Goal: Book appointment/travel/reservation

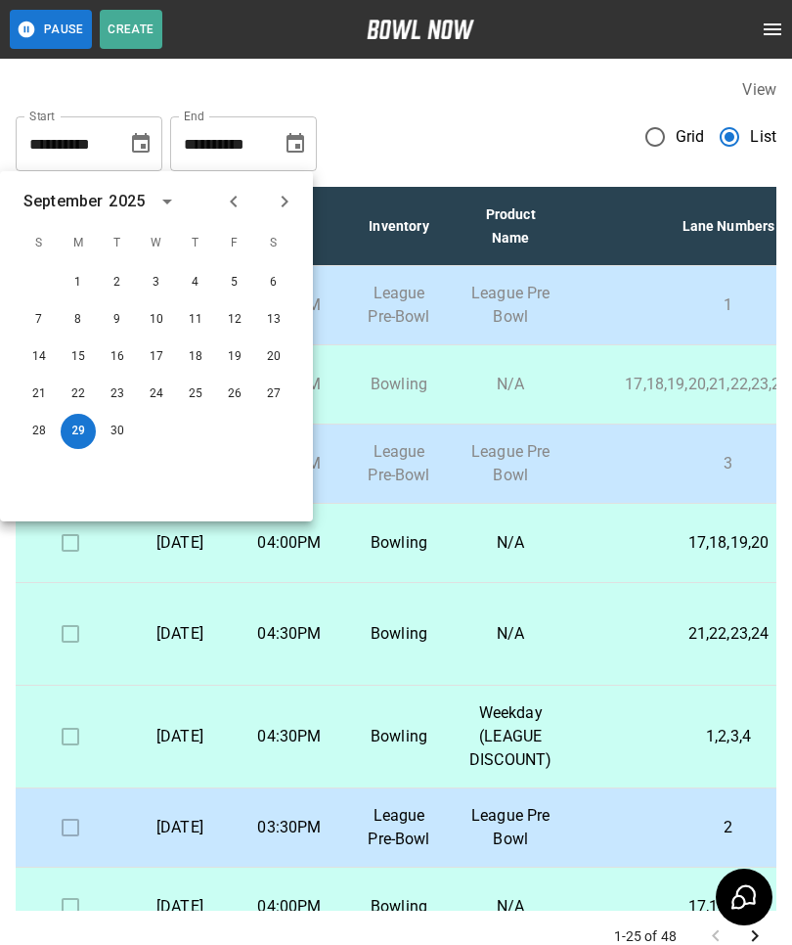
scroll to position [361, 17]
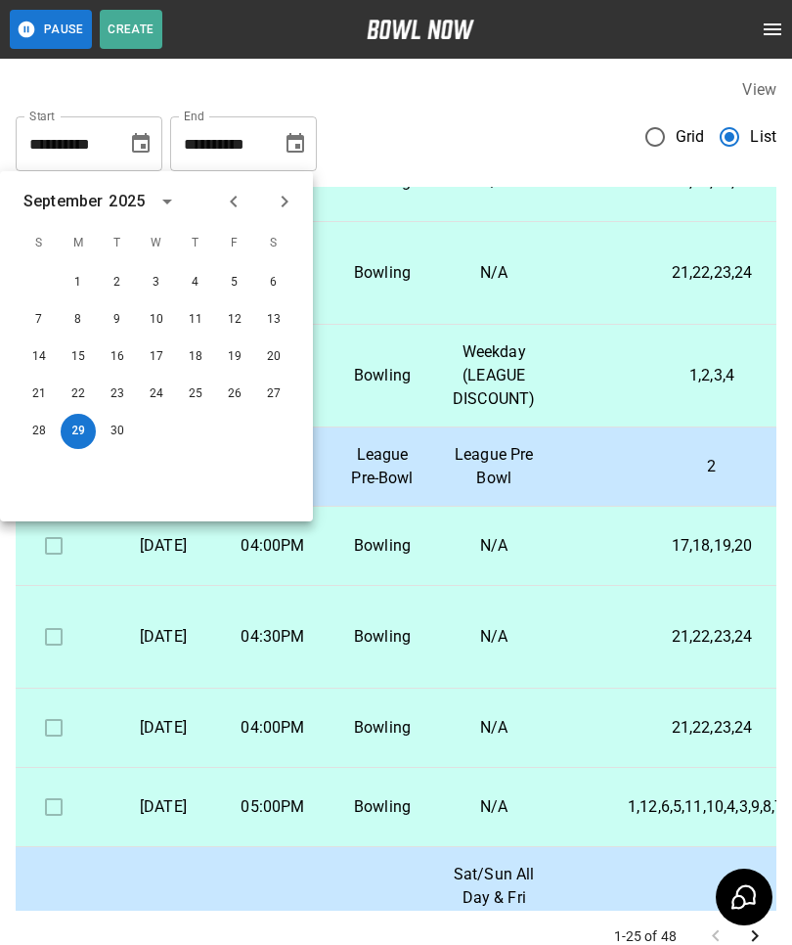
click at [284, 198] on icon "Next month" at bounding box center [285, 202] width 7 height 12
click at [157, 313] on button "8" at bounding box center [156, 319] width 35 height 35
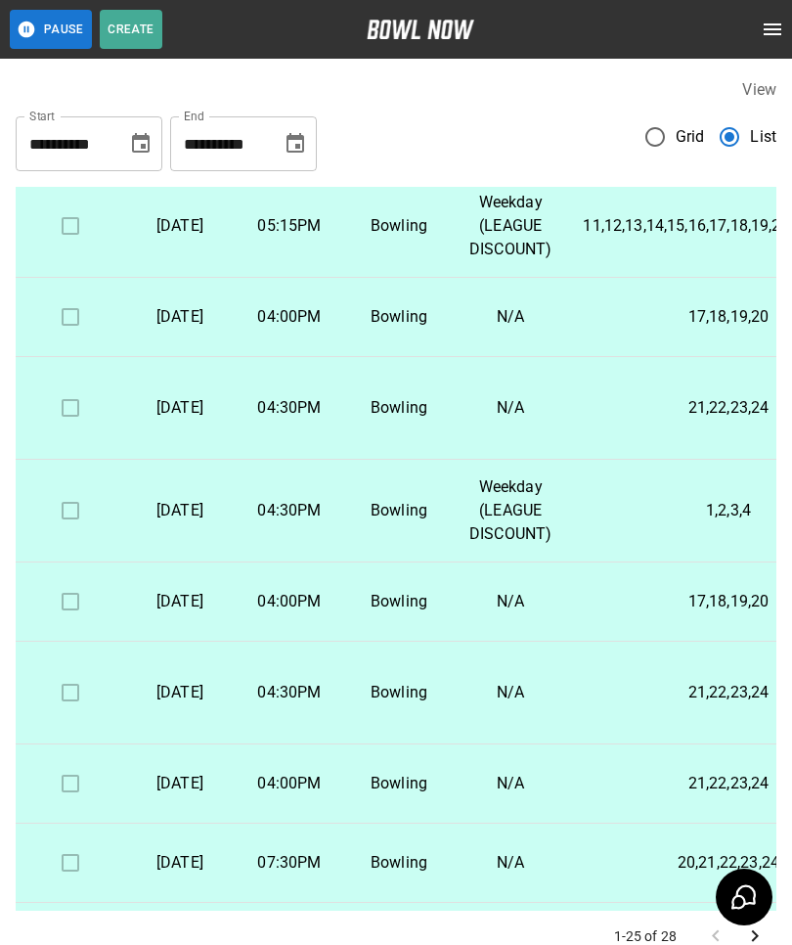
scroll to position [453, 0]
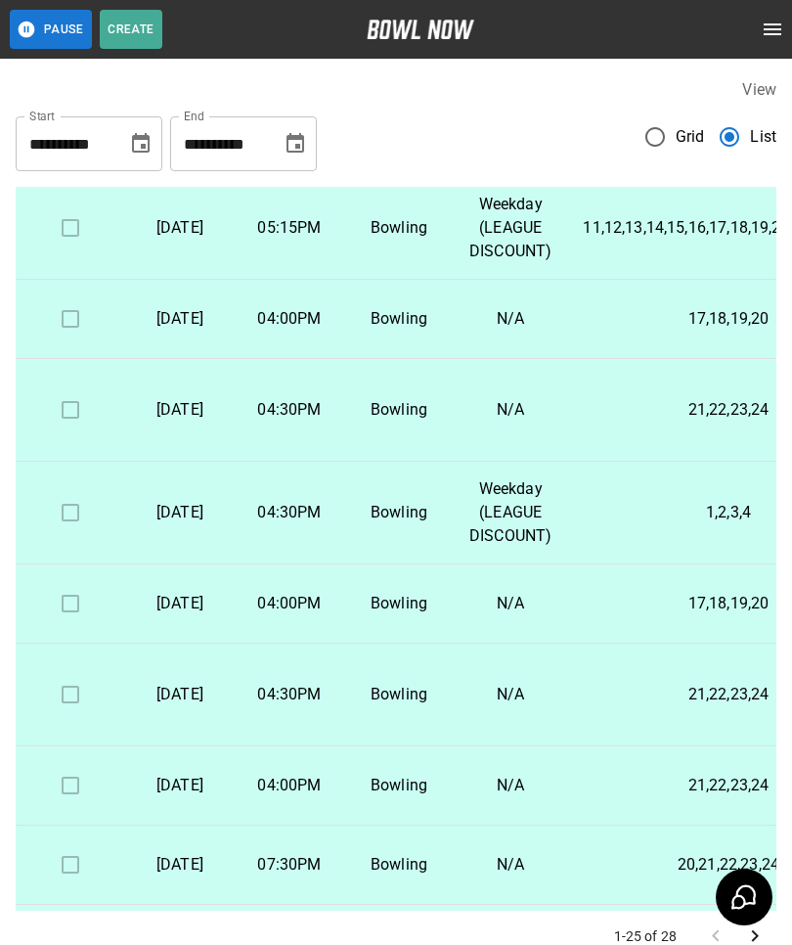
click at [147, 151] on icon "Choose date, selected date is Oct 8, 2025" at bounding box center [141, 143] width 18 height 20
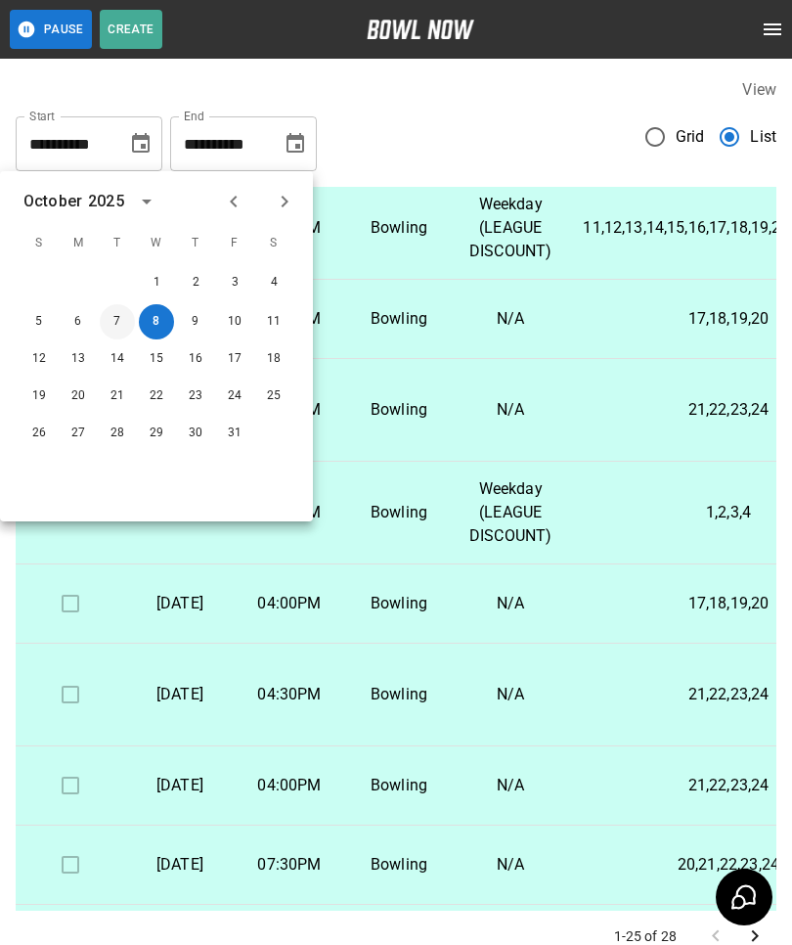
click at [131, 314] on button "7" at bounding box center [117, 321] width 35 height 35
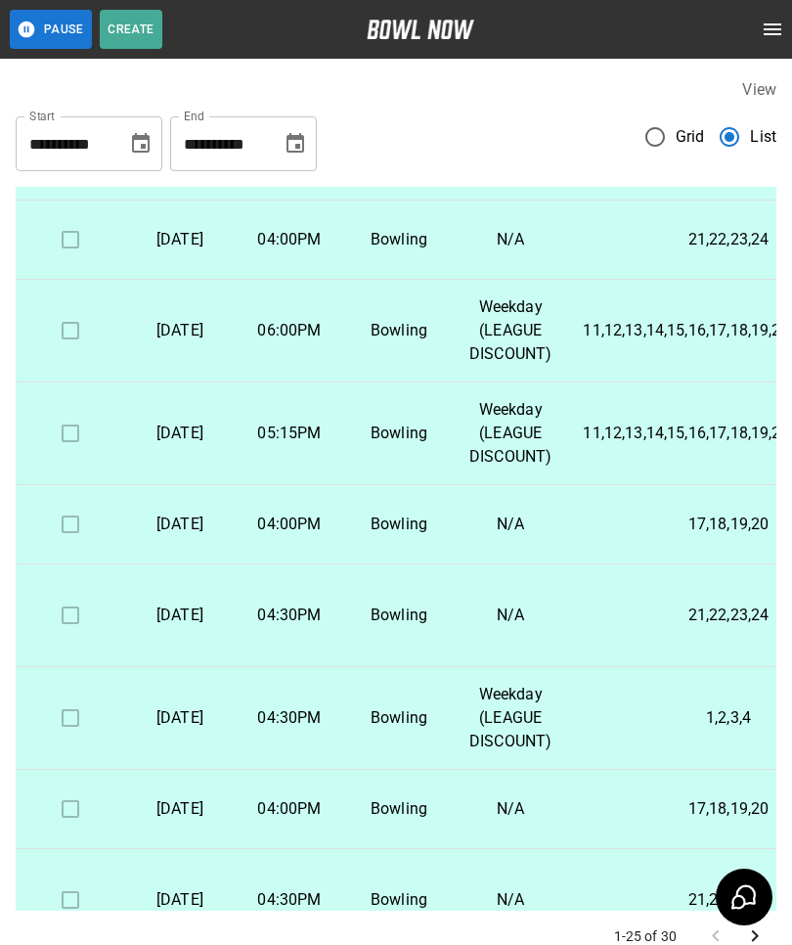
click at [134, 155] on button "Choose date, selected date is Oct 7, 2025" at bounding box center [140, 143] width 39 height 39
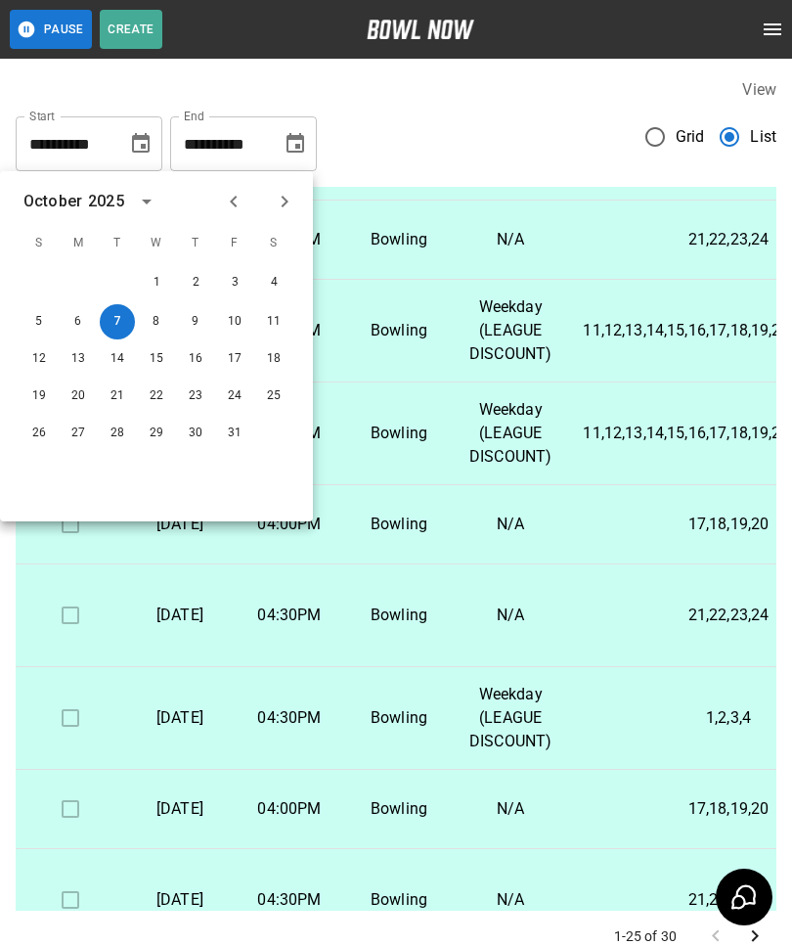
click at [517, 200] on td "N/A" at bounding box center [510, 149] width 113 height 103
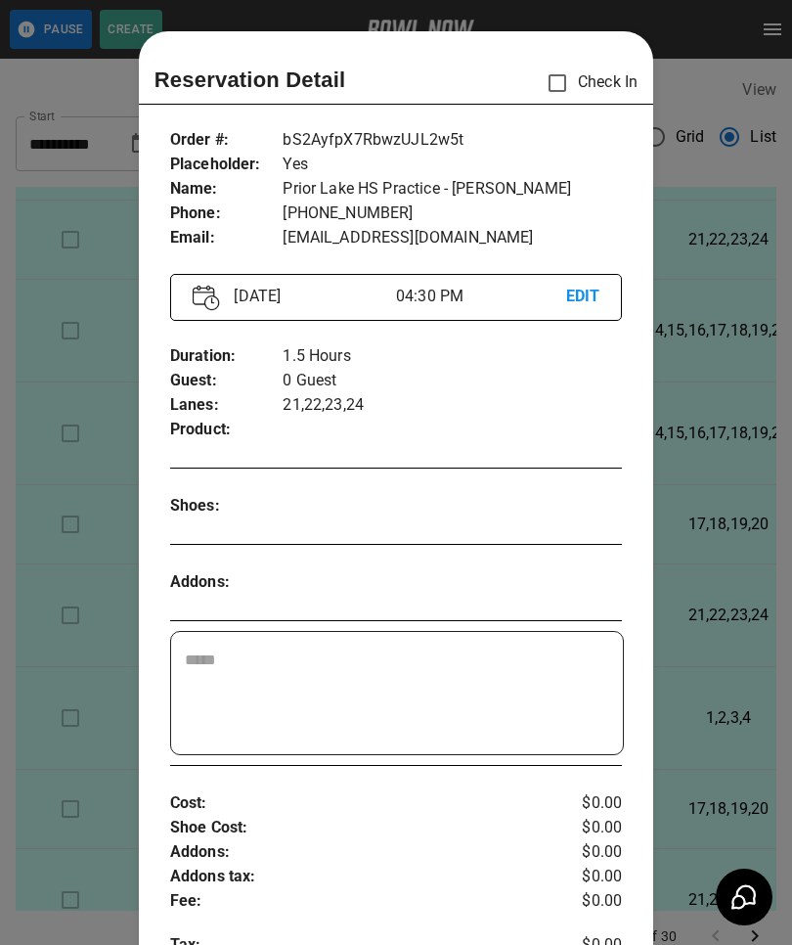
scroll to position [31, 0]
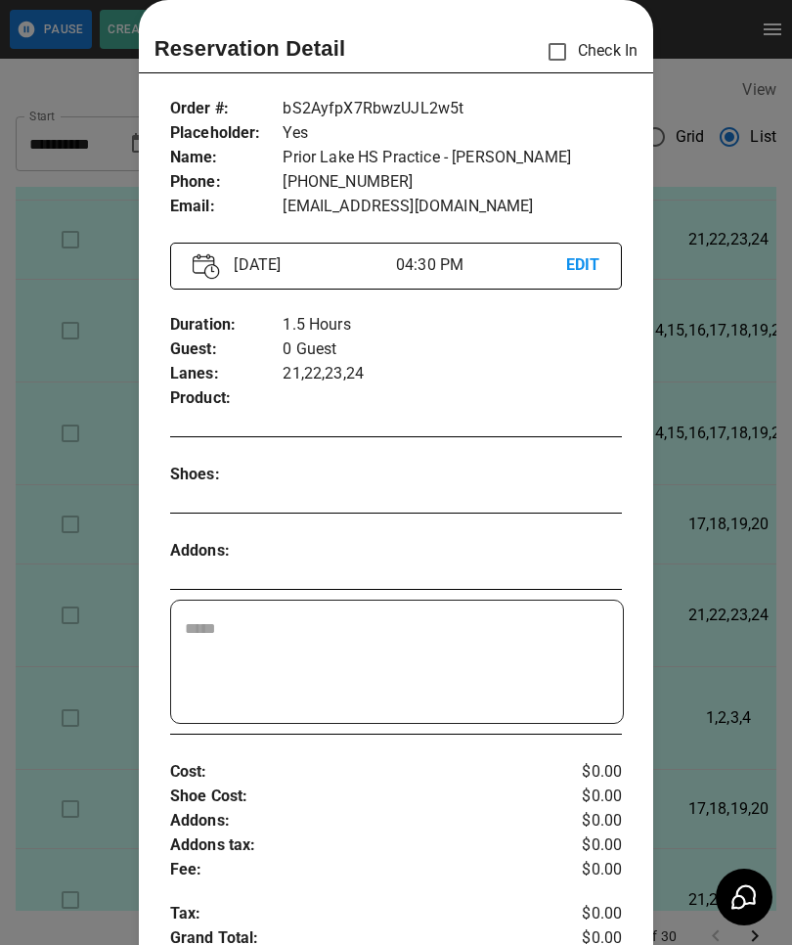
click at [18, 718] on div at bounding box center [396, 472] width 792 height 945
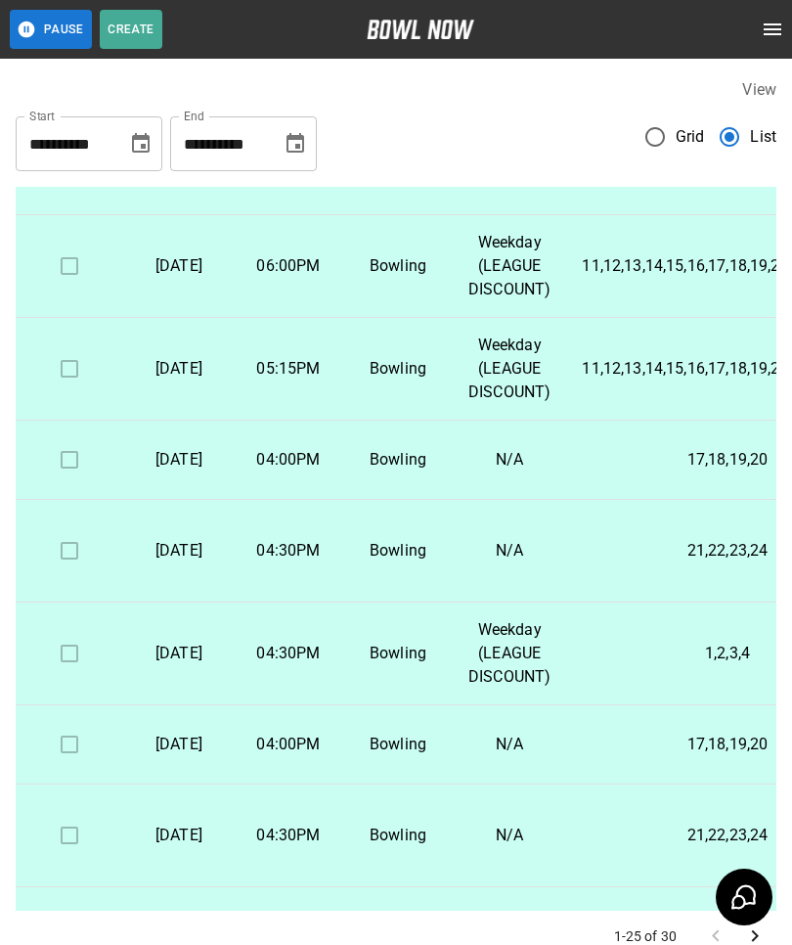
scroll to position [565, 0]
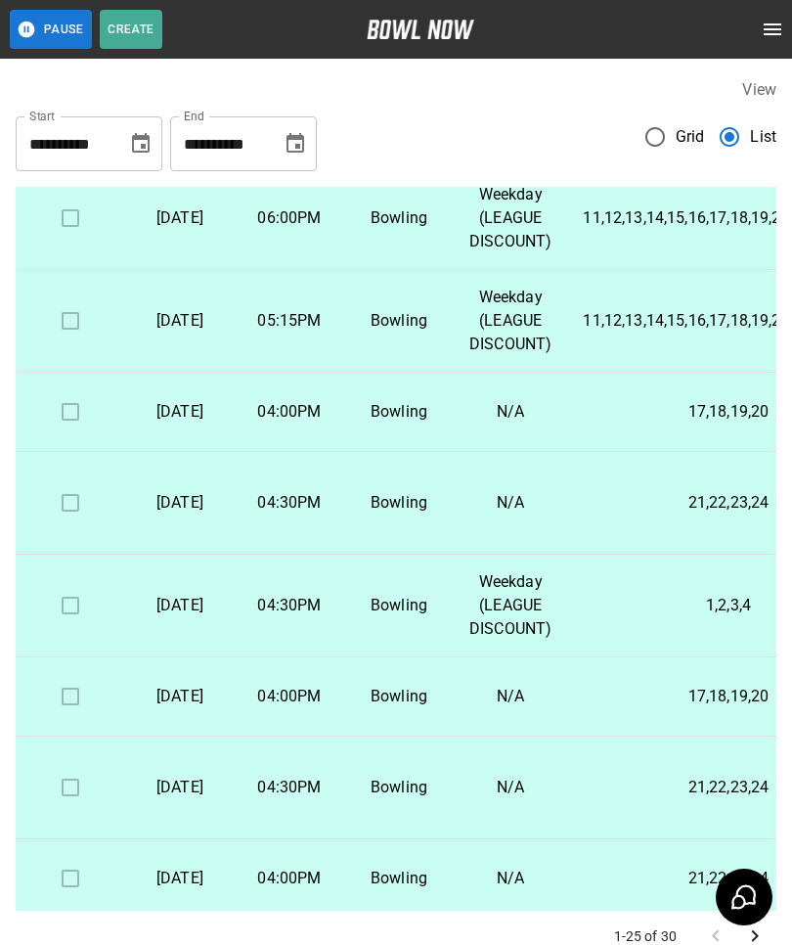
click at [676, 736] on td "17,18,19,20" at bounding box center [728, 696] width 322 height 79
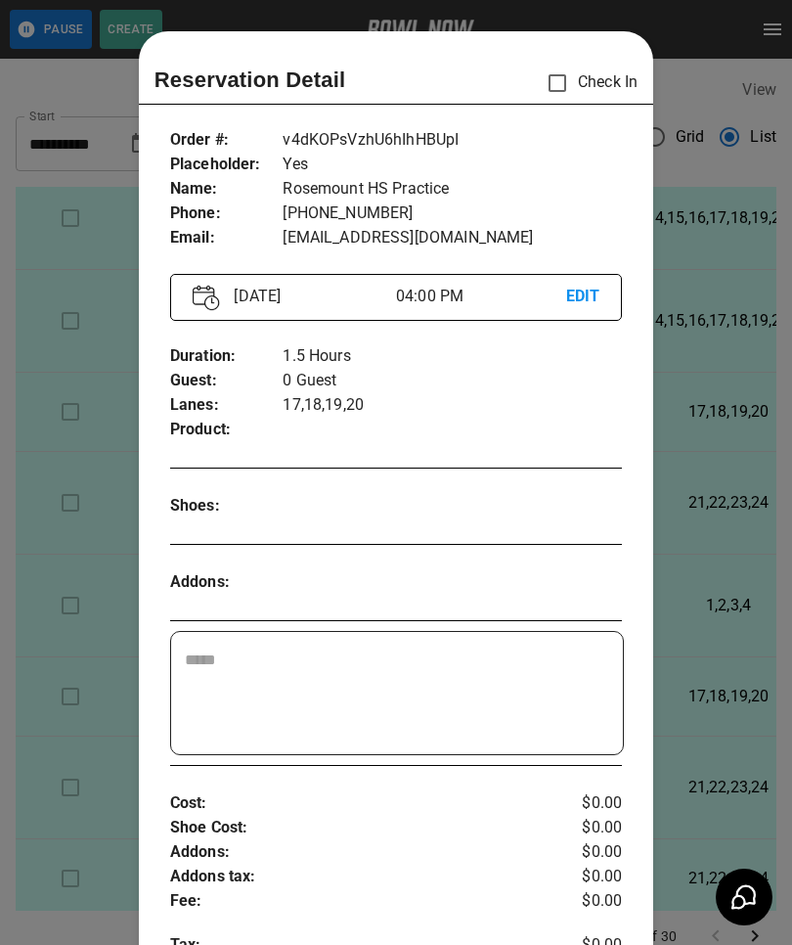
scroll to position [31, 0]
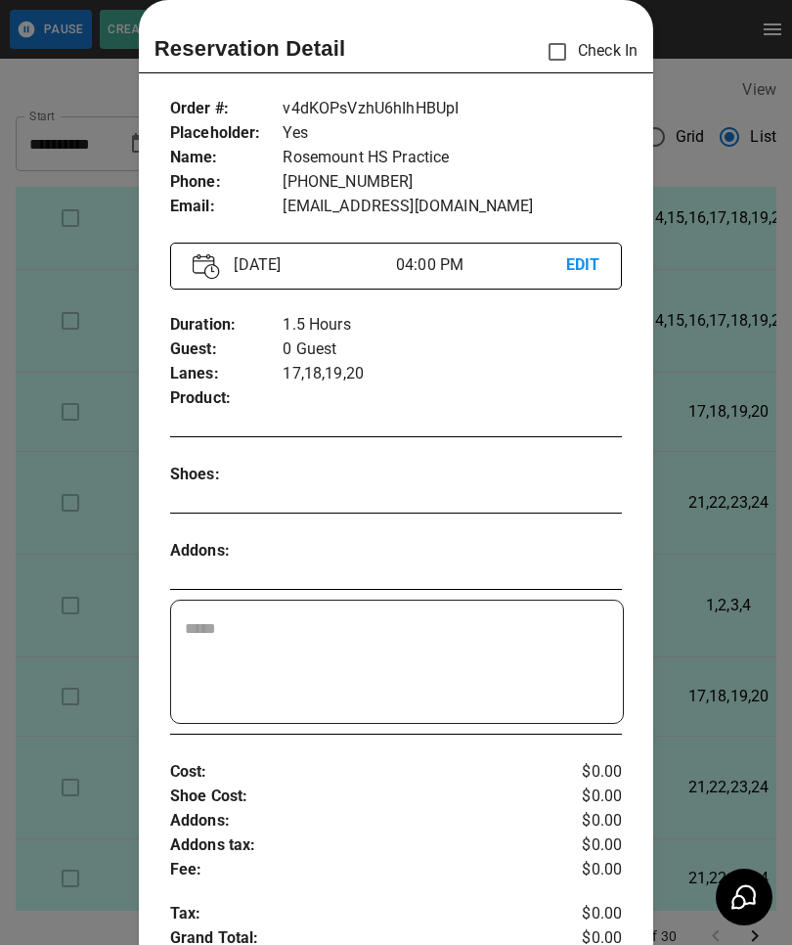
click at [751, 719] on div at bounding box center [396, 472] width 792 height 945
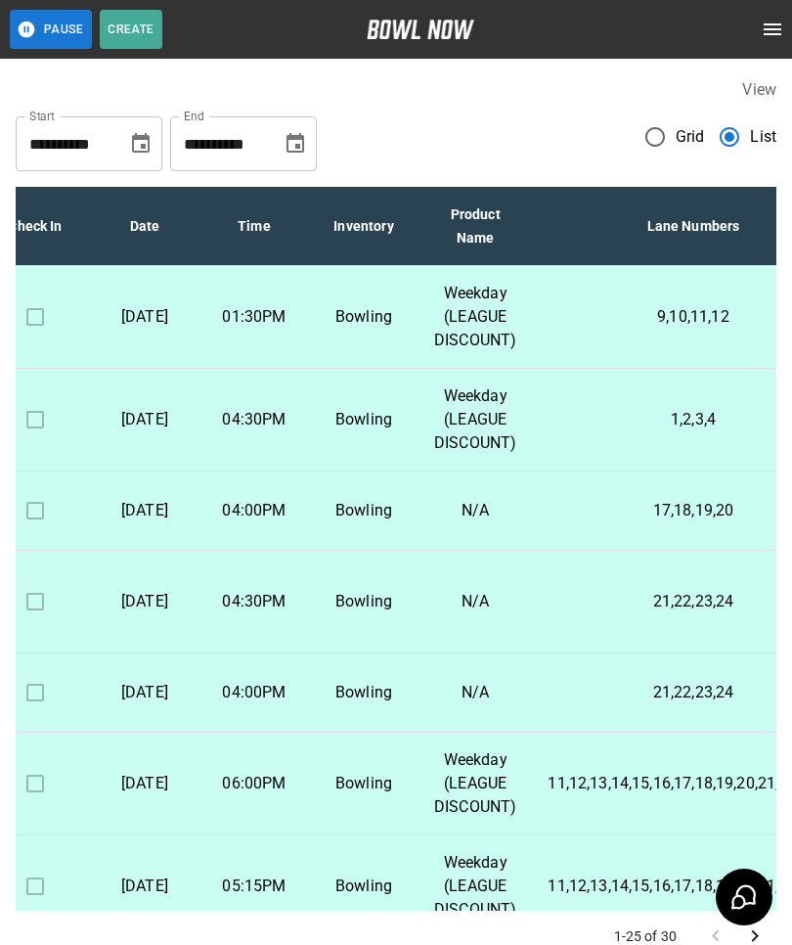
scroll to position [0, 39]
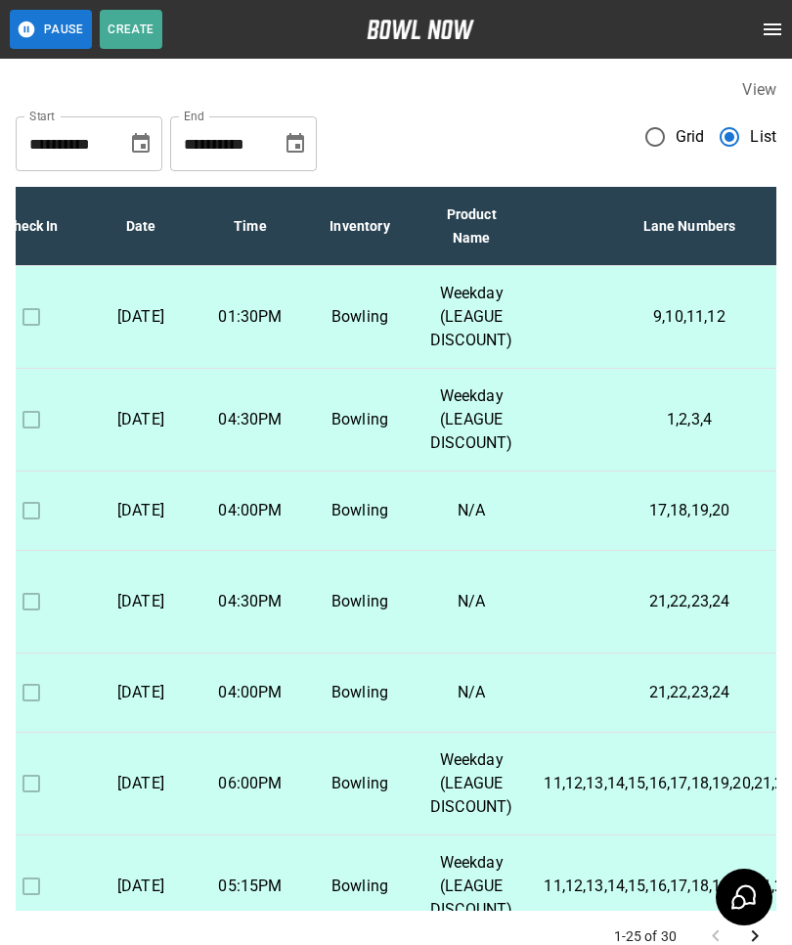
click at [126, 136] on button "Choose date, selected date is Oct 7, 2025" at bounding box center [140, 143] width 39 height 39
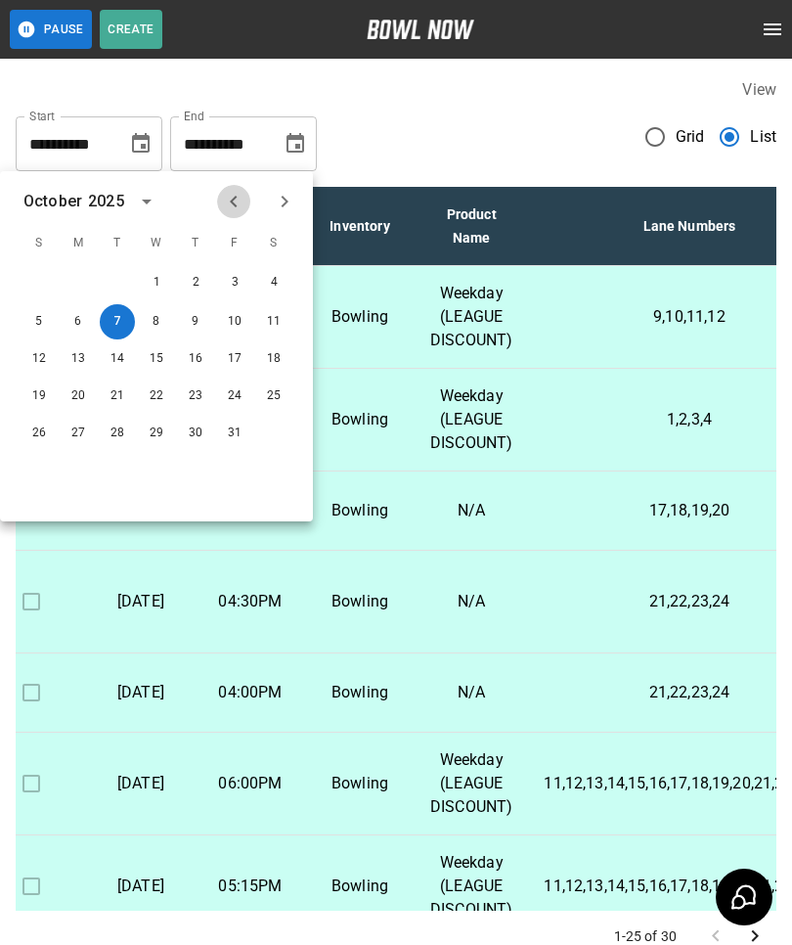
click at [218, 202] on button "Previous month" at bounding box center [233, 201] width 33 height 33
click at [53, 420] on button "28" at bounding box center [39, 431] width 35 height 35
type input "**********"
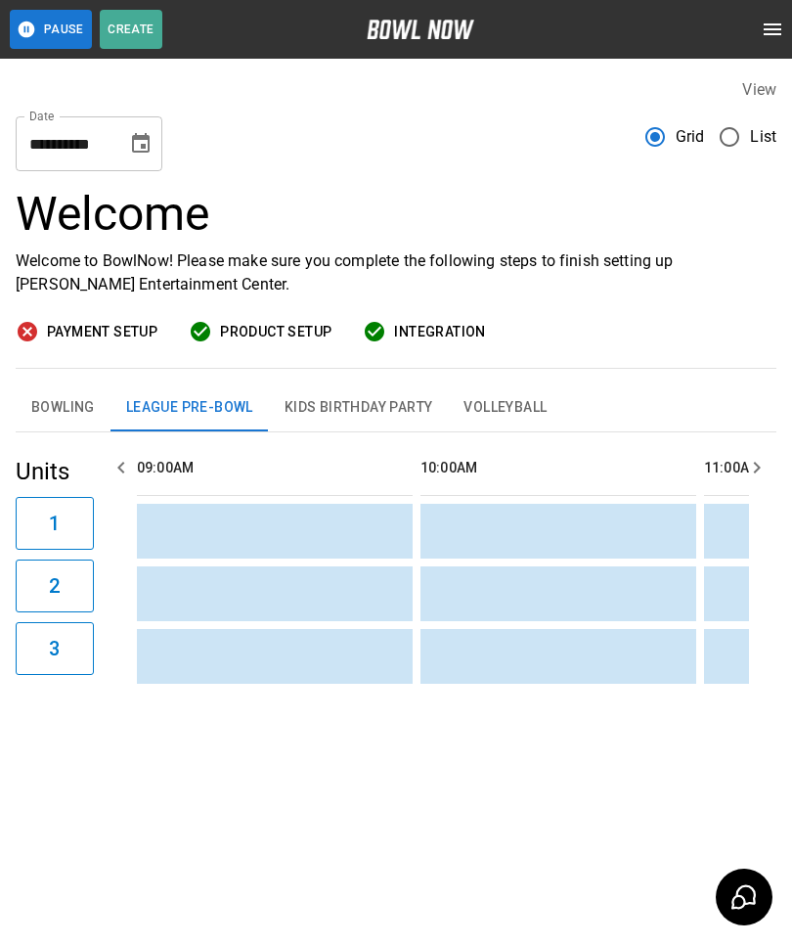
scroll to position [0, 1418]
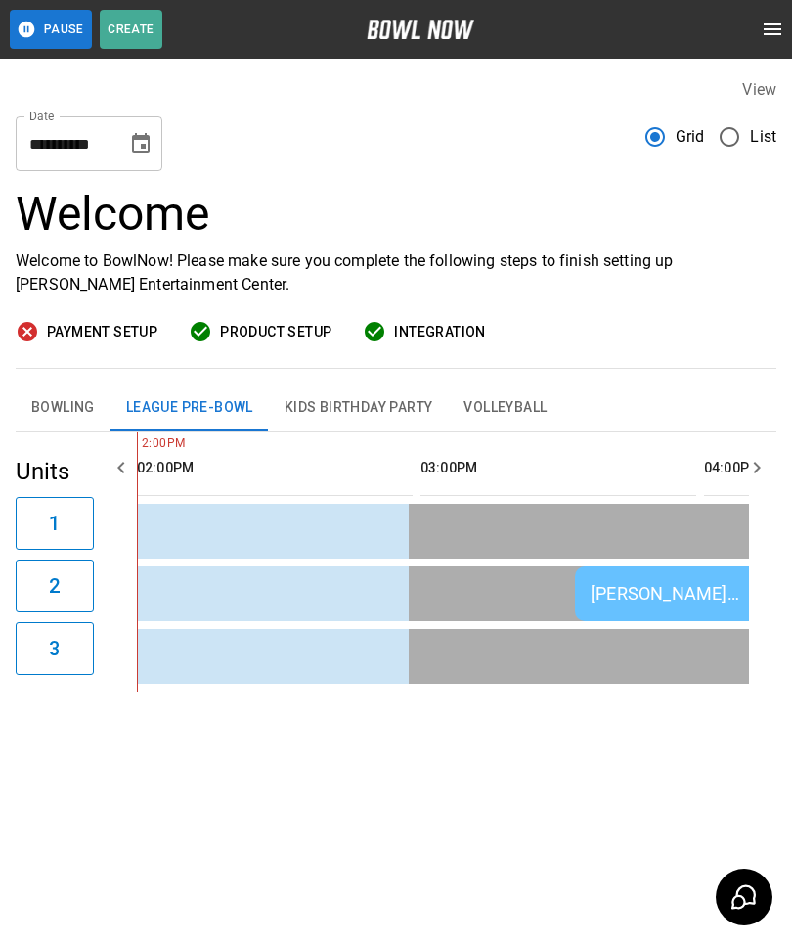
click at [143, 154] on icon "Choose date, selected date is Oct 1, 2025" at bounding box center [140, 143] width 23 height 23
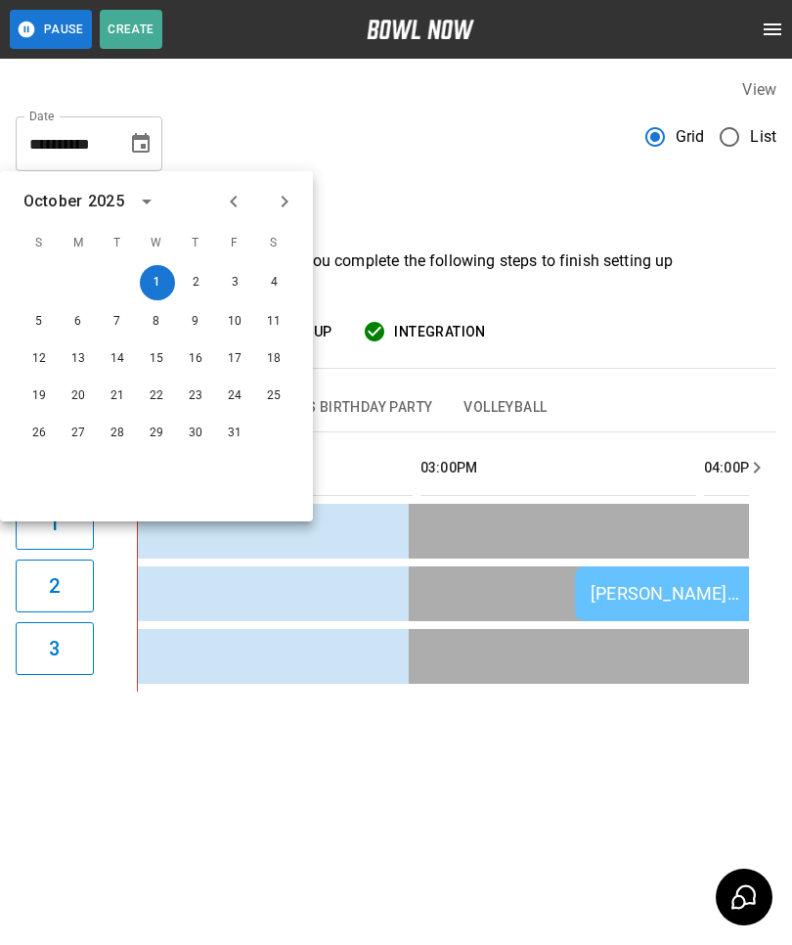
click at [235, 192] on icon "Previous month" at bounding box center [233, 201] width 23 height 23
click at [83, 433] on button "29" at bounding box center [78, 431] width 35 height 35
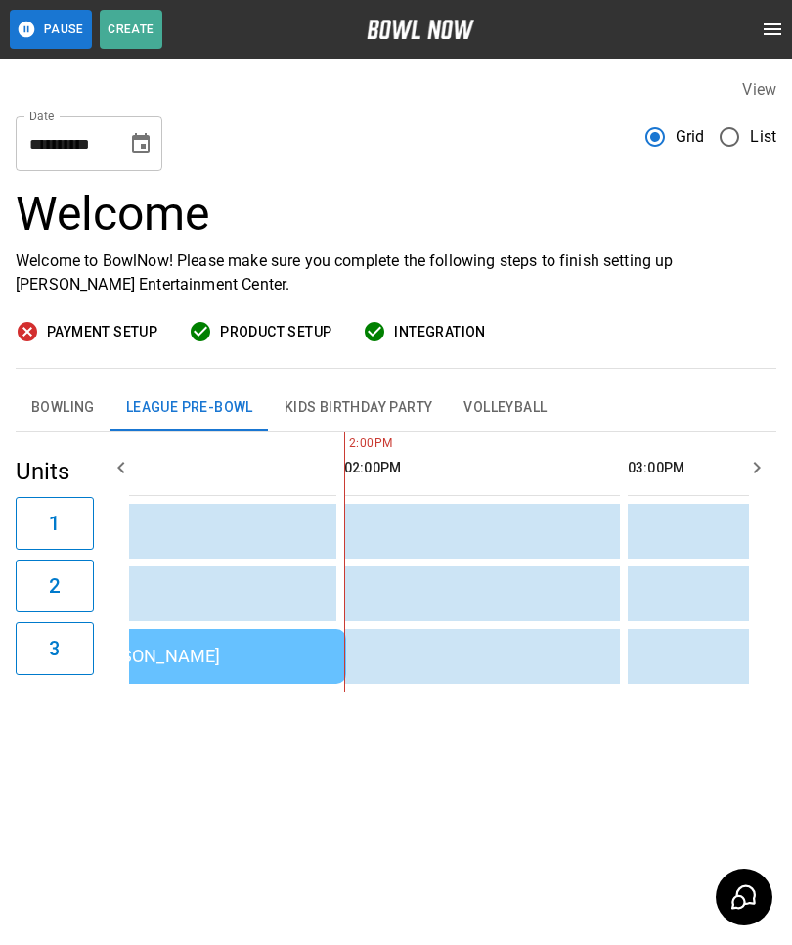
scroll to position [0, 0]
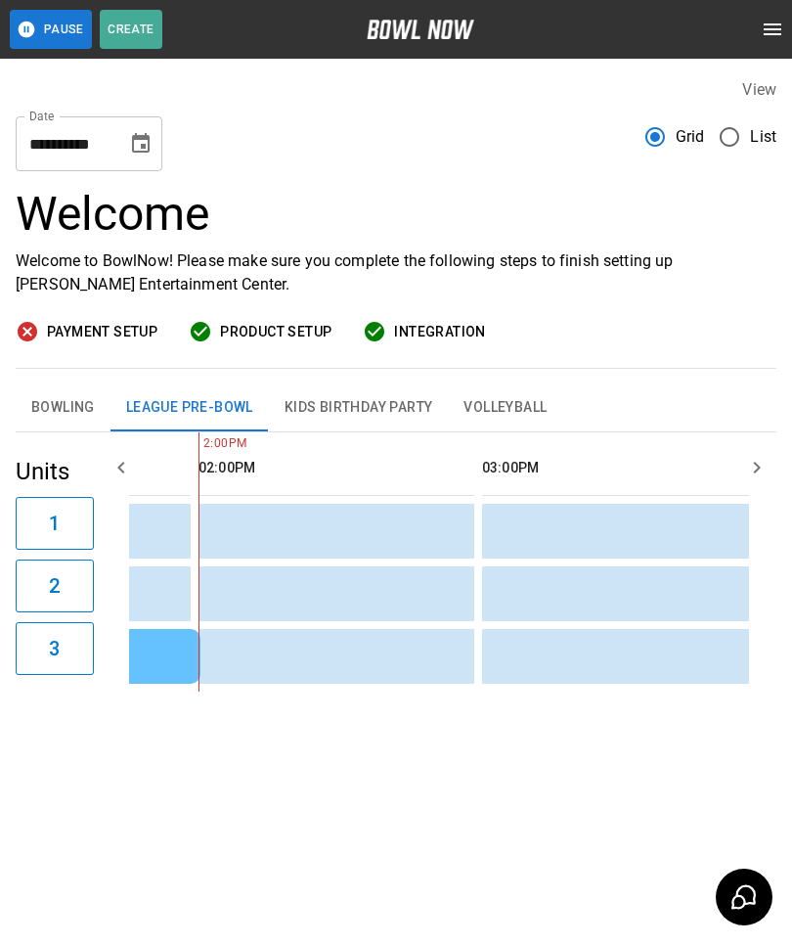
click at [124, 147] on button "Choose date, selected date is Sep 29, 2025" at bounding box center [140, 143] width 39 height 39
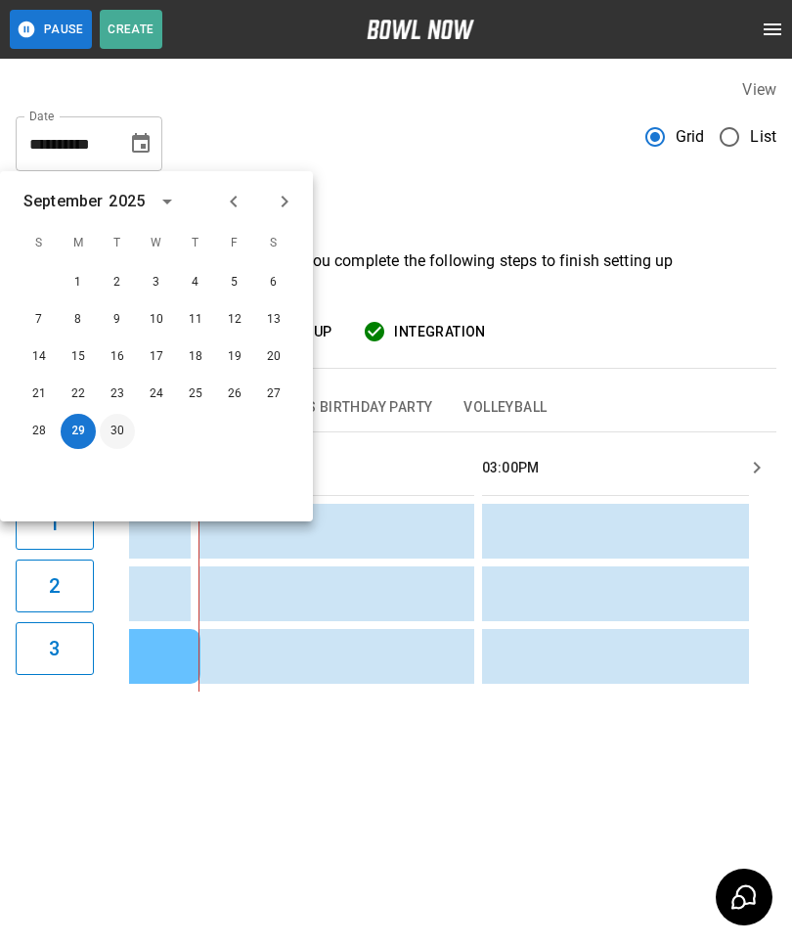
click at [133, 433] on button "30" at bounding box center [117, 431] width 35 height 35
type input "**********"
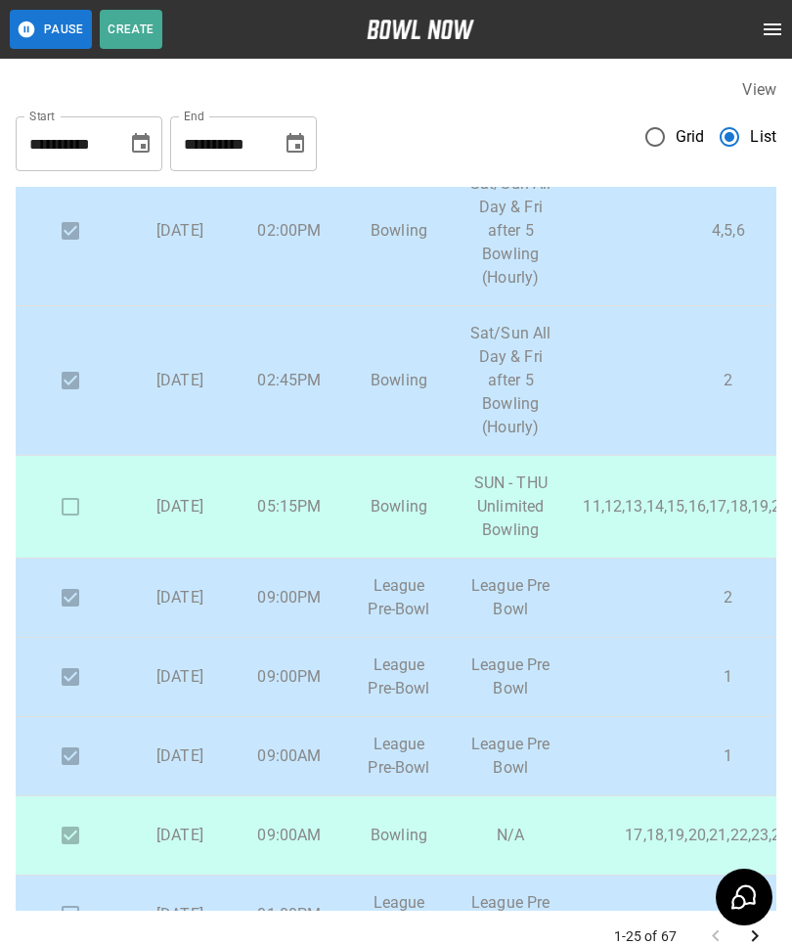
scroll to position [1915, 1]
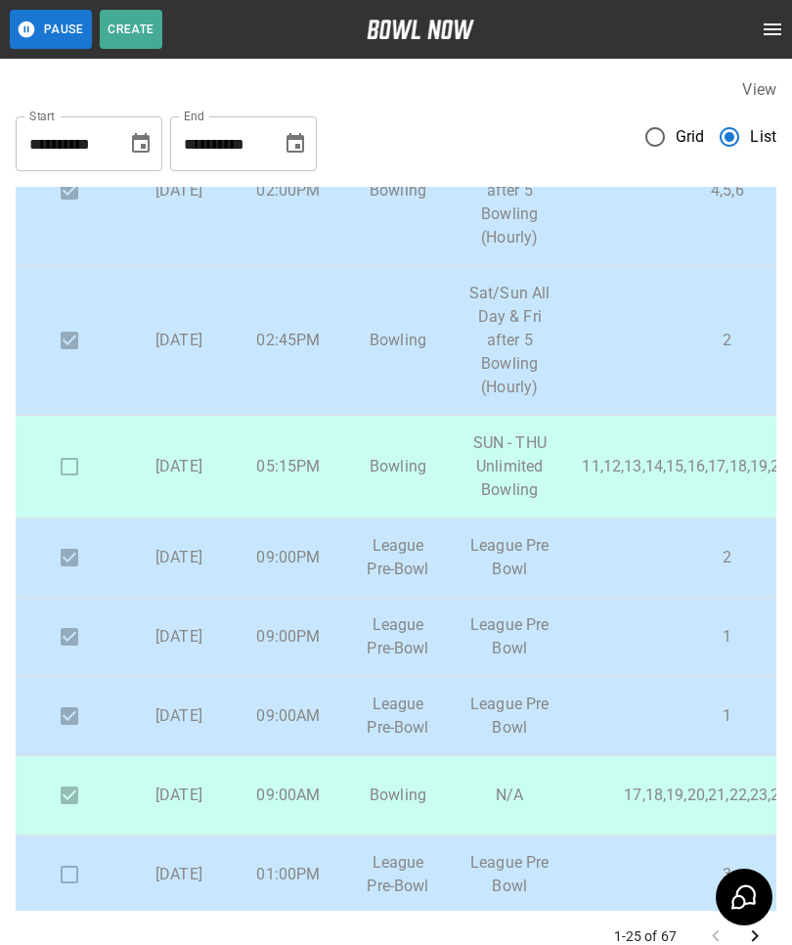
click at [588, 352] on p "2" at bounding box center [727, 340] width 290 height 23
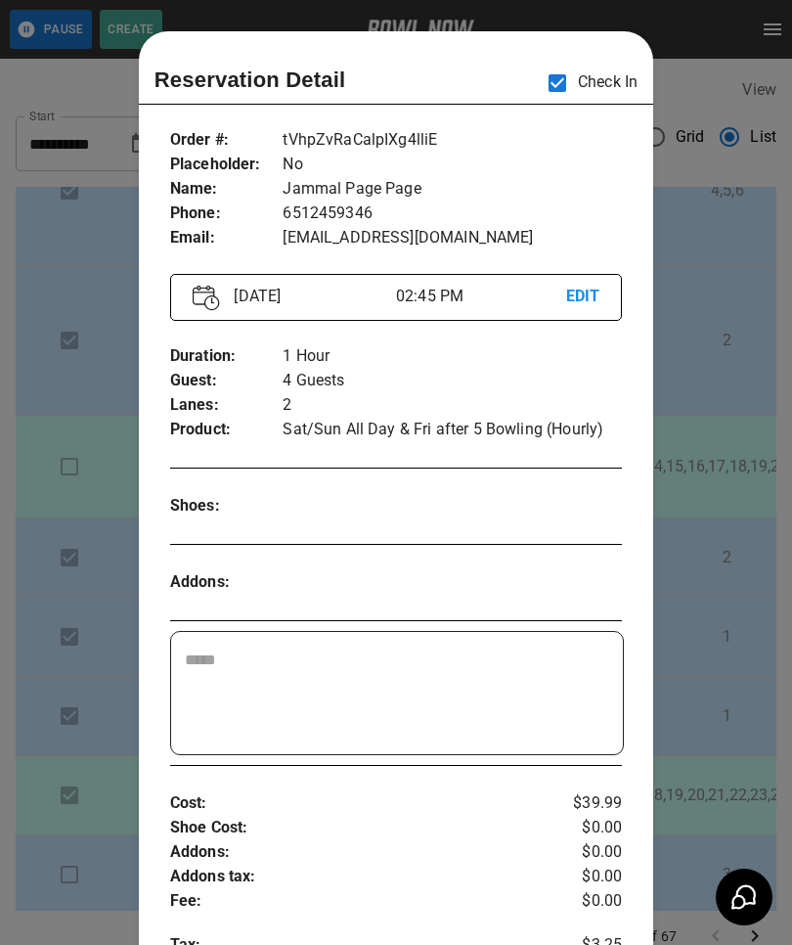
scroll to position [31, 0]
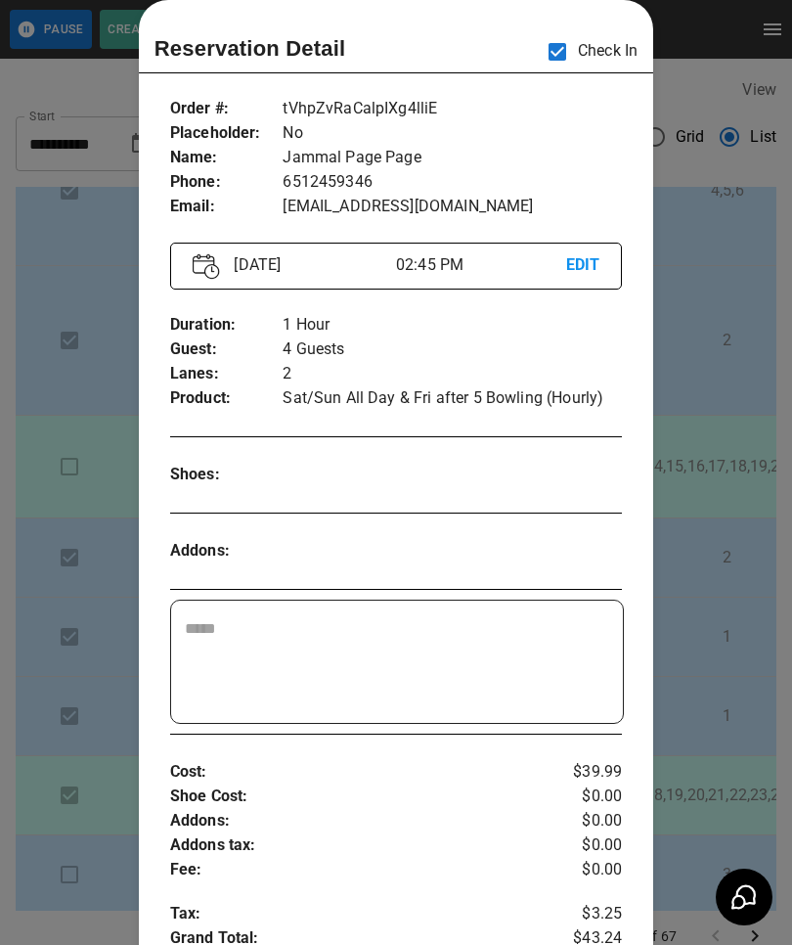
click at [91, 818] on div at bounding box center [396, 472] width 792 height 945
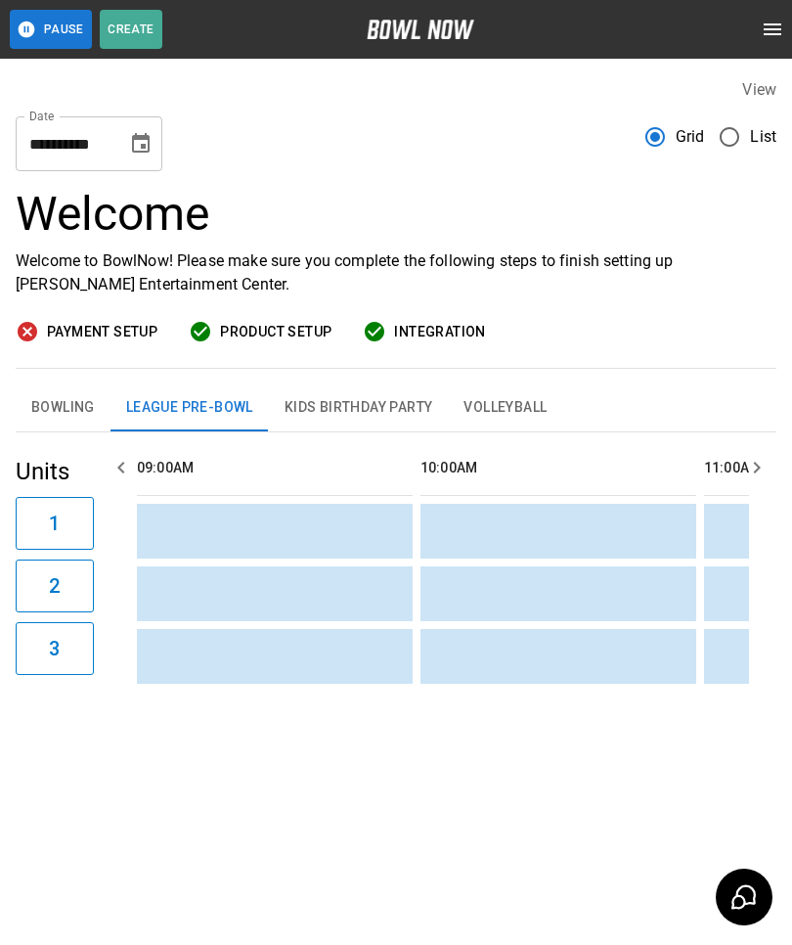
scroll to position [0, 1418]
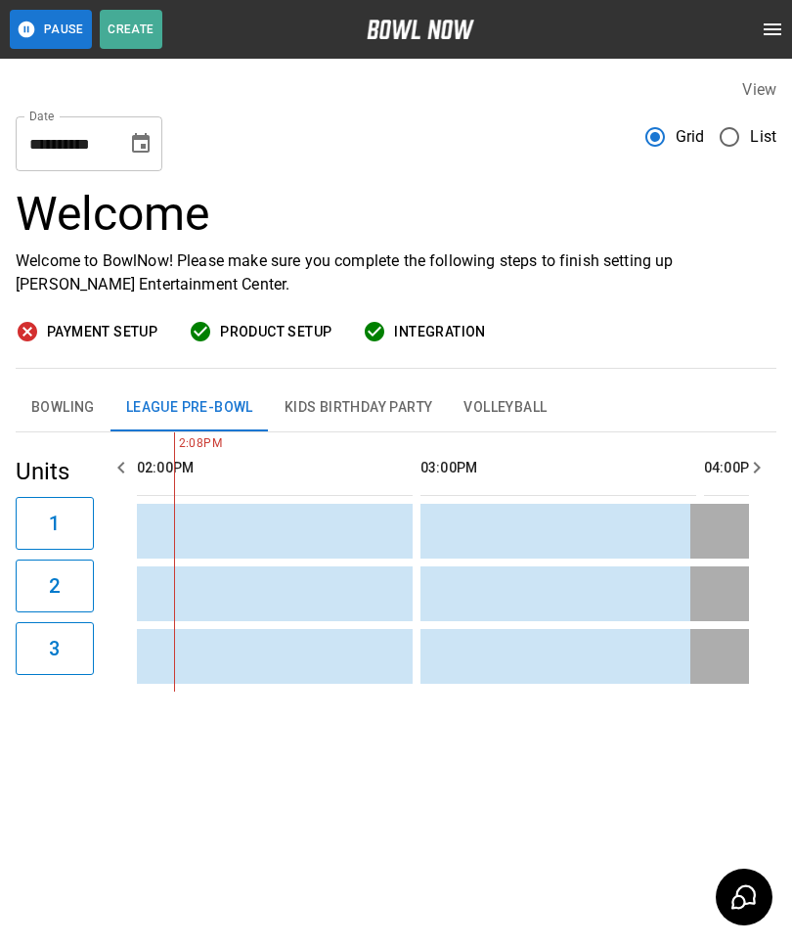
click at [774, 129] on span "List" at bounding box center [763, 136] width 26 height 23
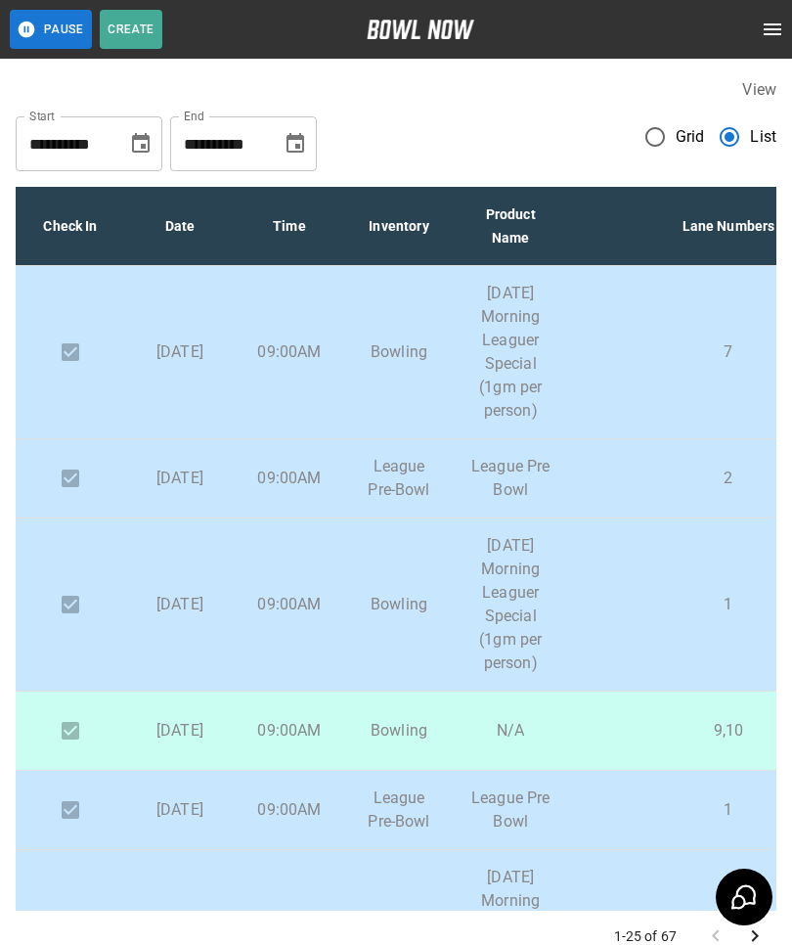
click at [777, 131] on div "**********" at bounding box center [396, 520] width 792 height 914
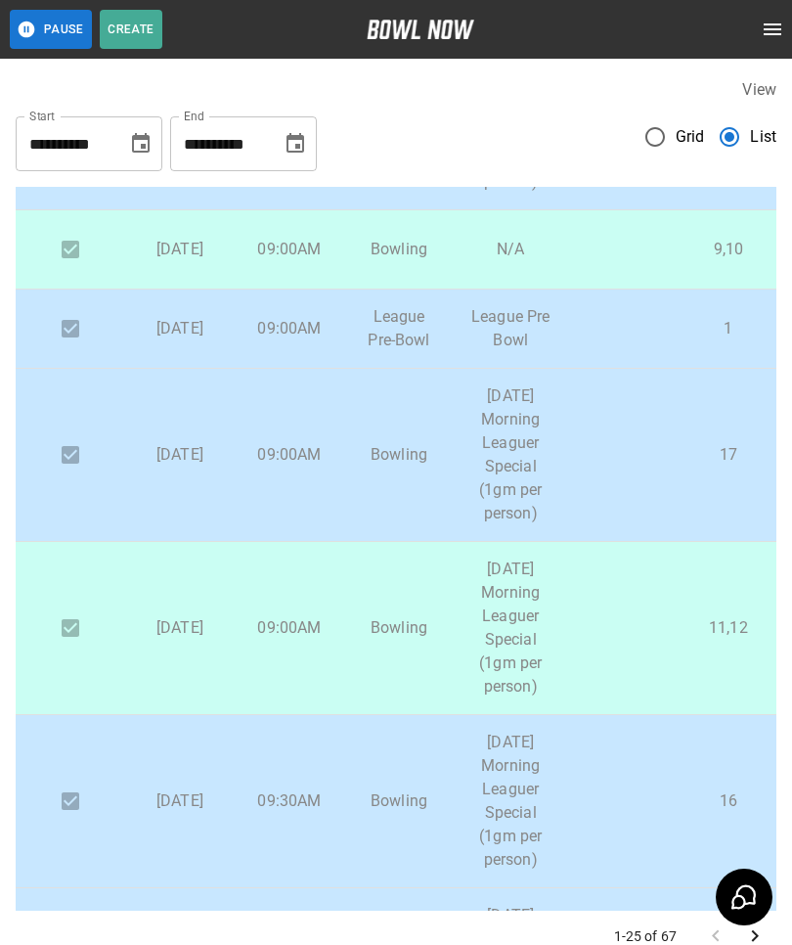
scroll to position [570, 0]
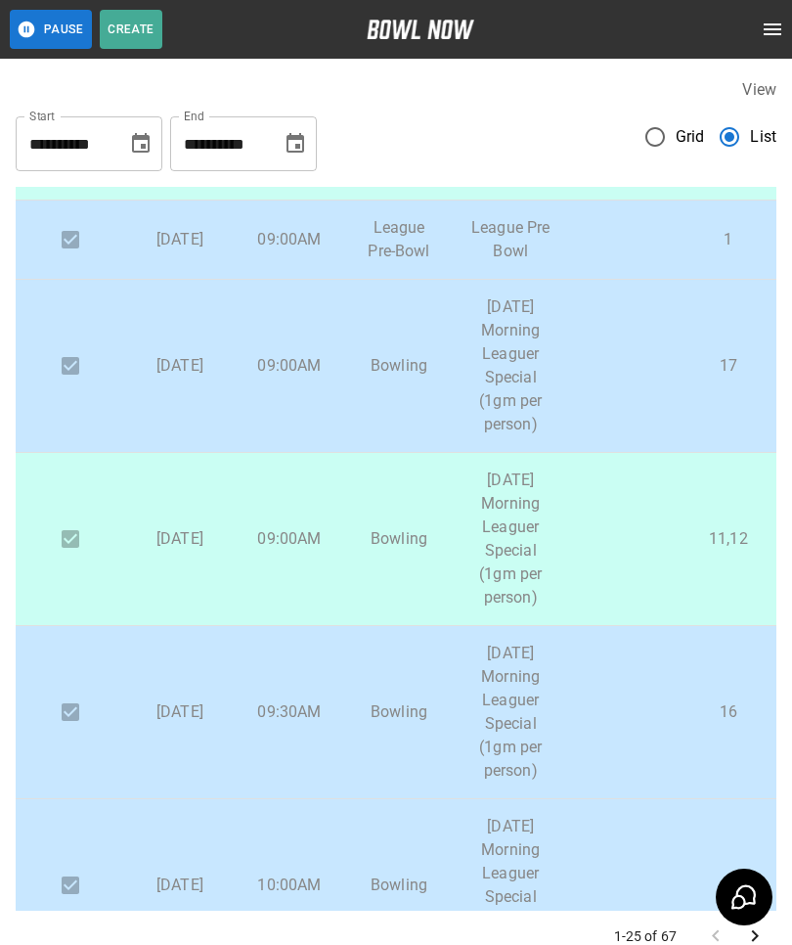
click at [696, 546] on td "11,12" at bounding box center [728, 539] width 322 height 173
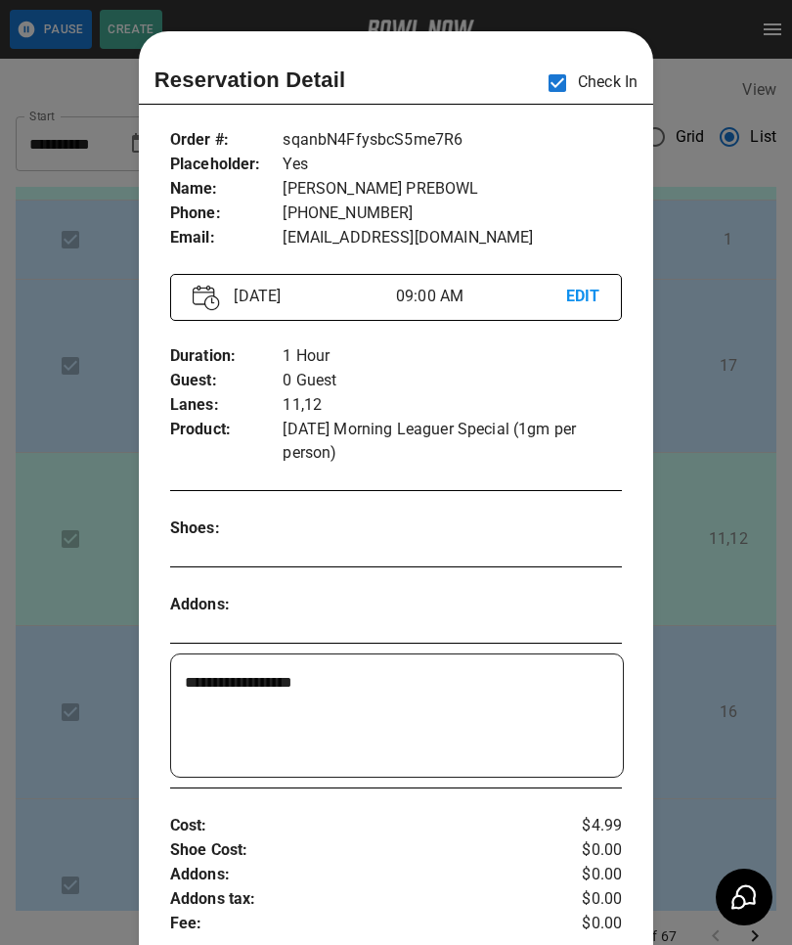
scroll to position [31, 0]
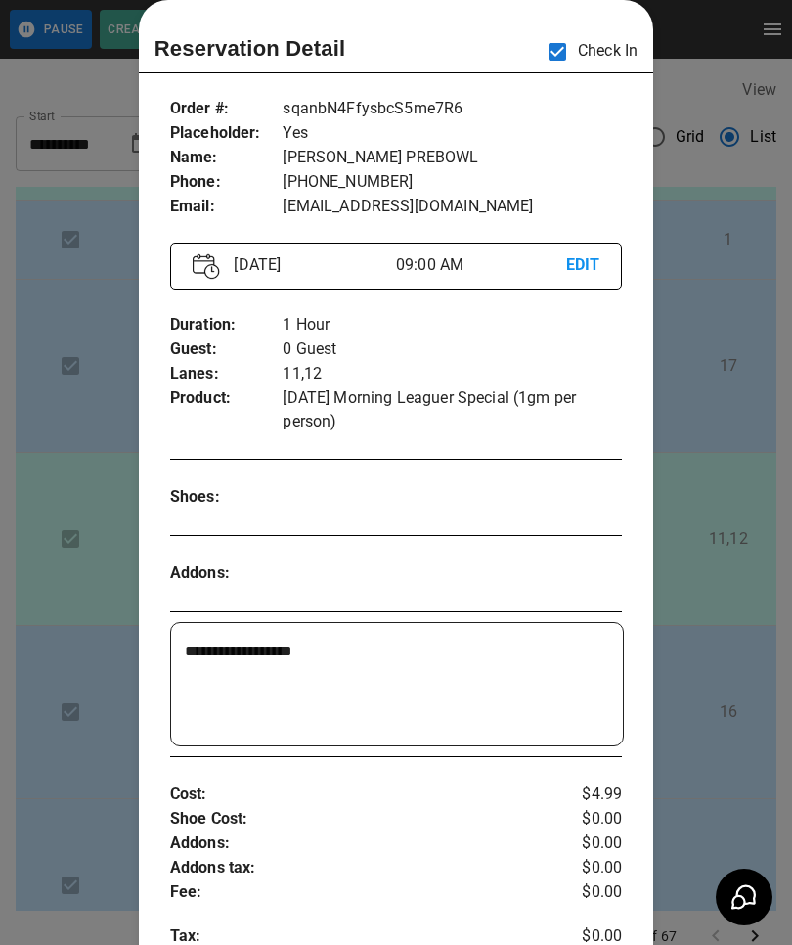
click at [76, 91] on div at bounding box center [396, 472] width 792 height 945
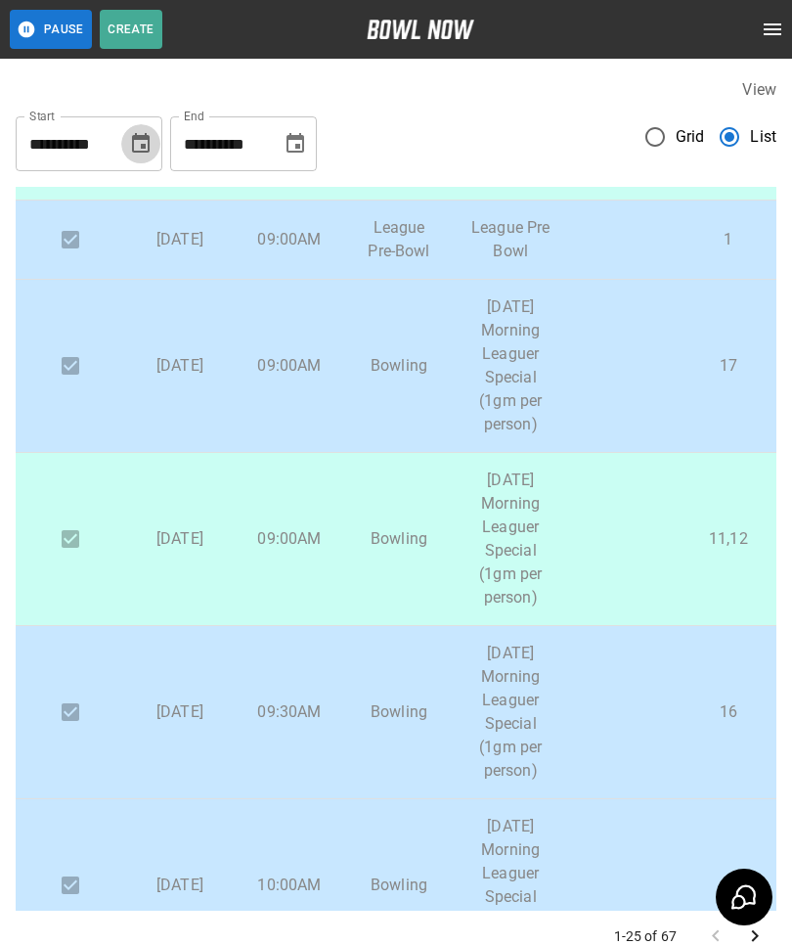
click at [137, 142] on icon "Choose date, selected date is Sep 28, 2025" at bounding box center [140, 143] width 23 height 23
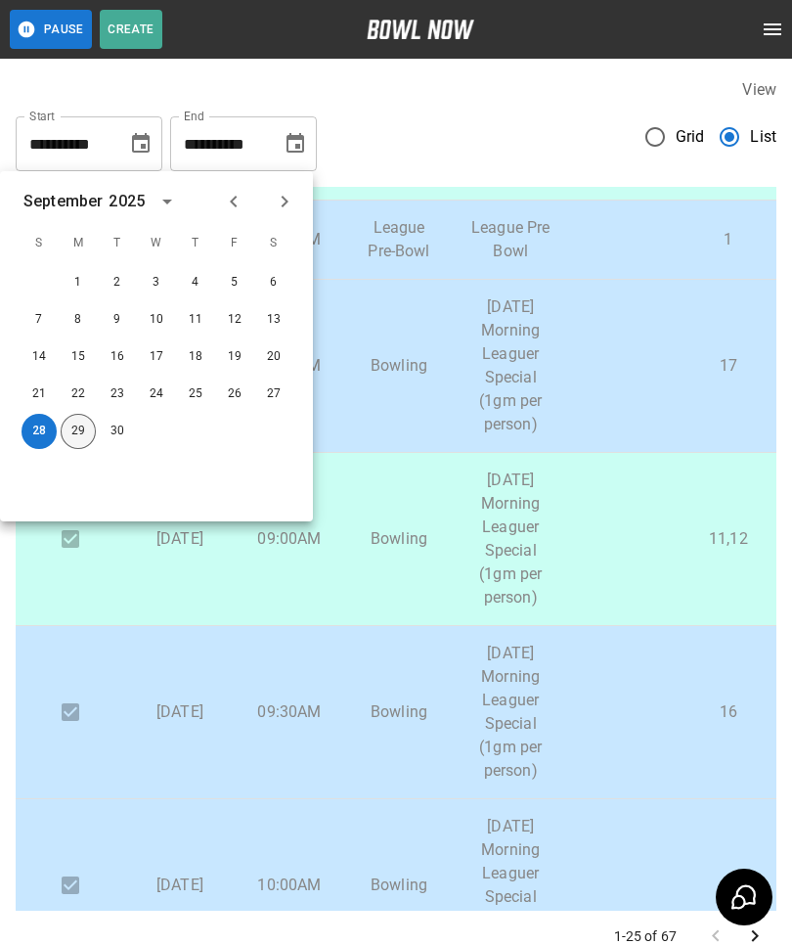
click at [67, 432] on button "29" at bounding box center [78, 431] width 35 height 35
type input "**********"
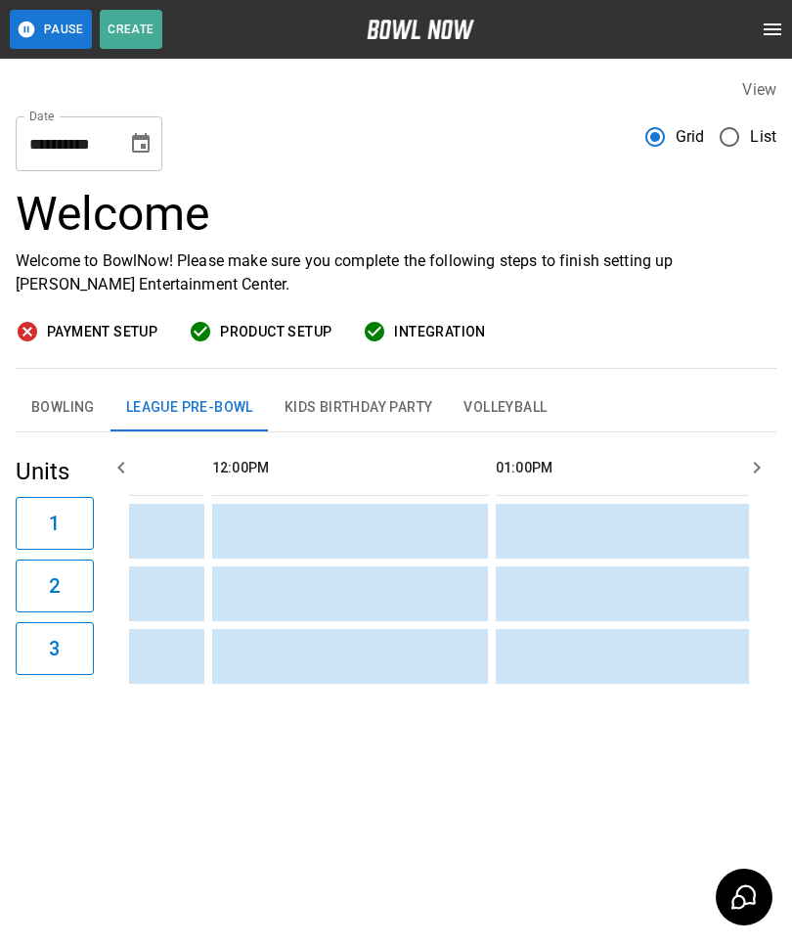
scroll to position [0, 546]
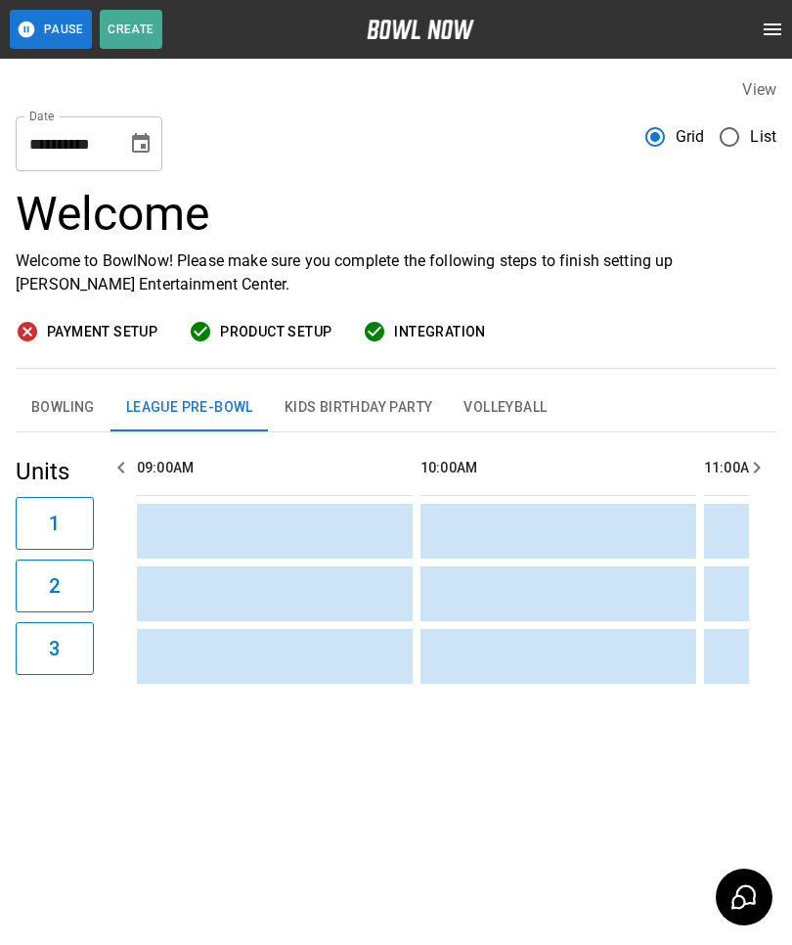
click at [31, 398] on button "Bowling" at bounding box center [63, 407] width 95 height 47
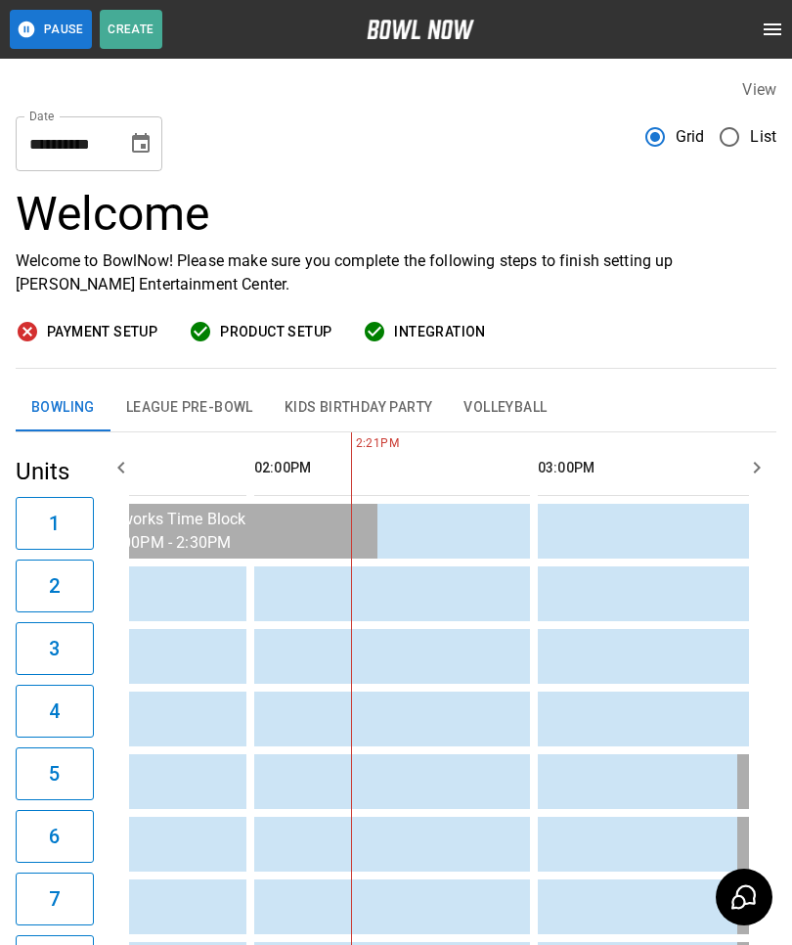
click at [141, 147] on icon "Choose date, selected date is Sep 30, 2025" at bounding box center [141, 143] width 18 height 20
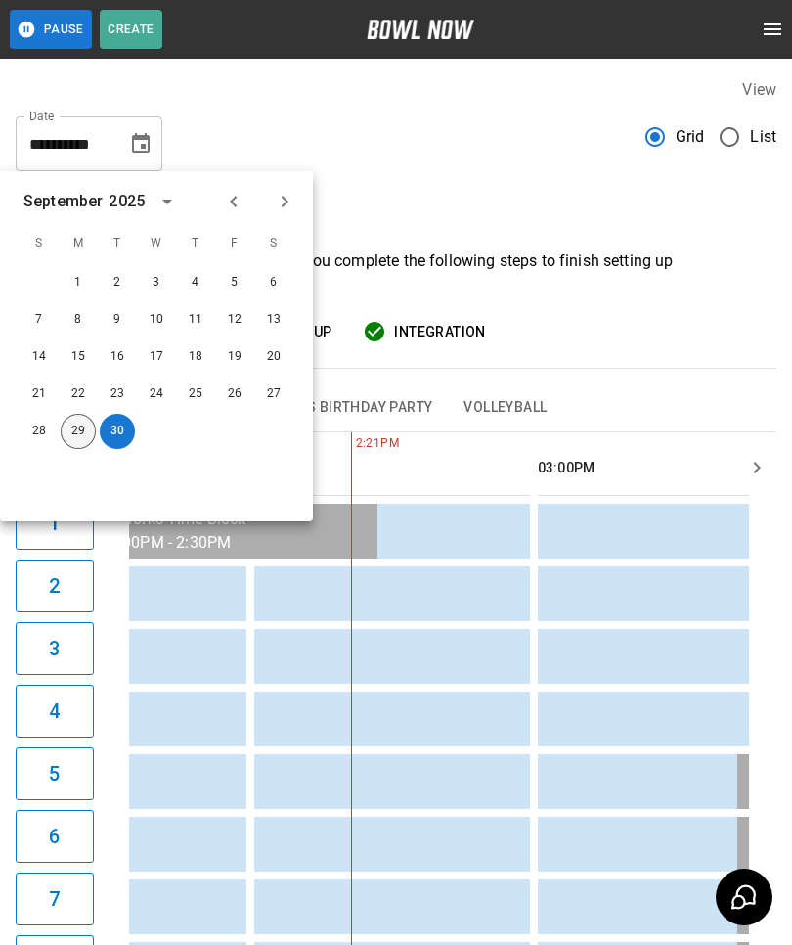
click at [74, 430] on button "29" at bounding box center [78, 431] width 35 height 35
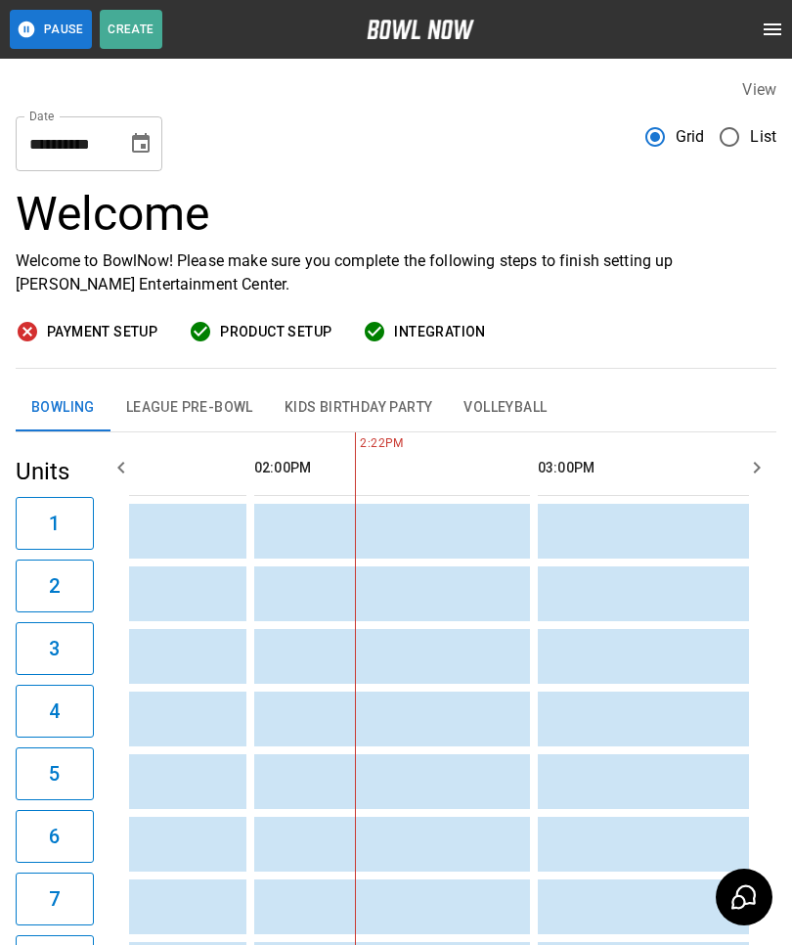
type input "**********"
click at [617, 169] on div "**********" at bounding box center [396, 136] width 761 height 70
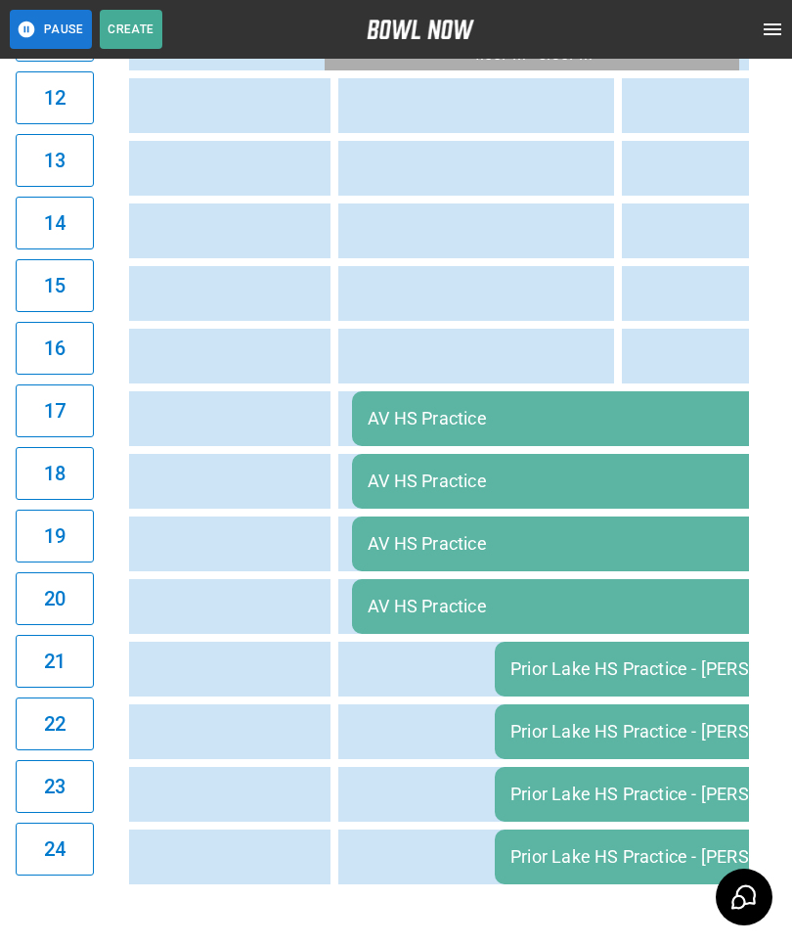
click at [539, 597] on td "AV HS Practice" at bounding box center [562, 606] width 420 height 55
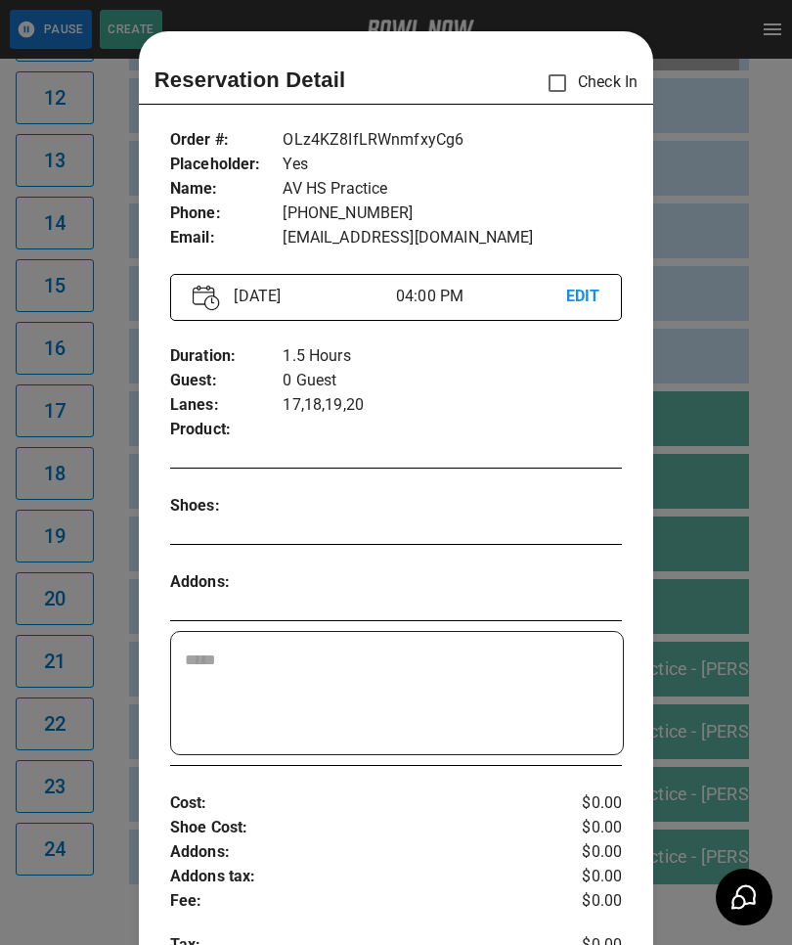
click at [778, 489] on div at bounding box center [396, 472] width 792 height 945
